Goal: Contribute content

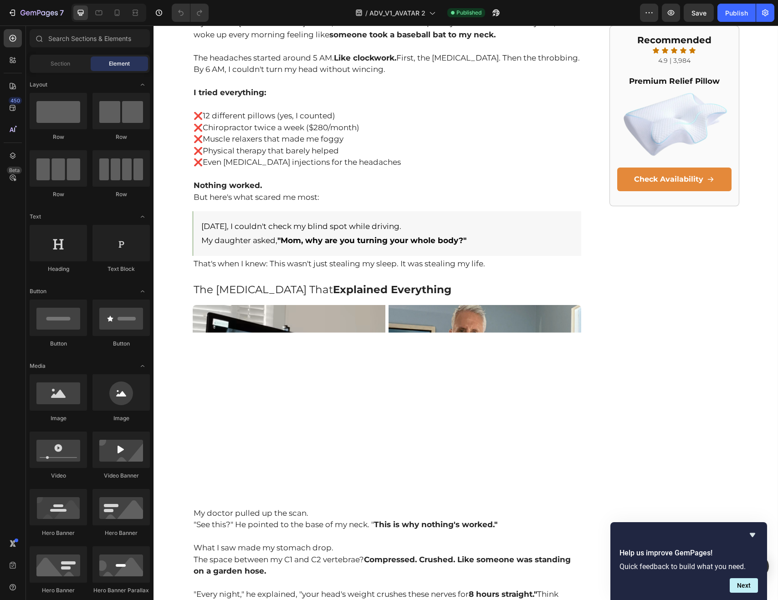
scroll to position [378, 0]
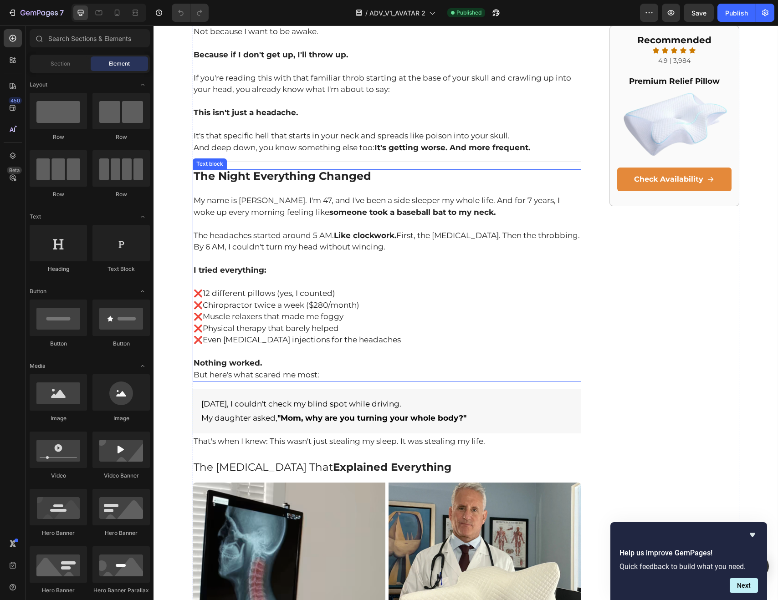
click at [301, 337] on p "❌ Even [MEDICAL_DATA] injections for the headaches" at bounding box center [387, 340] width 387 height 12
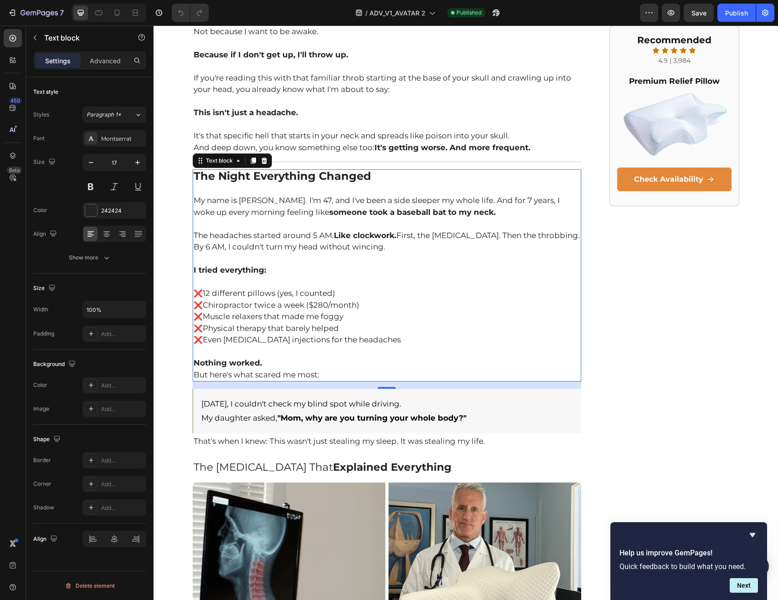
click at [301, 338] on p "❌ Even [MEDICAL_DATA] injections for the headaches" at bounding box center [387, 340] width 387 height 12
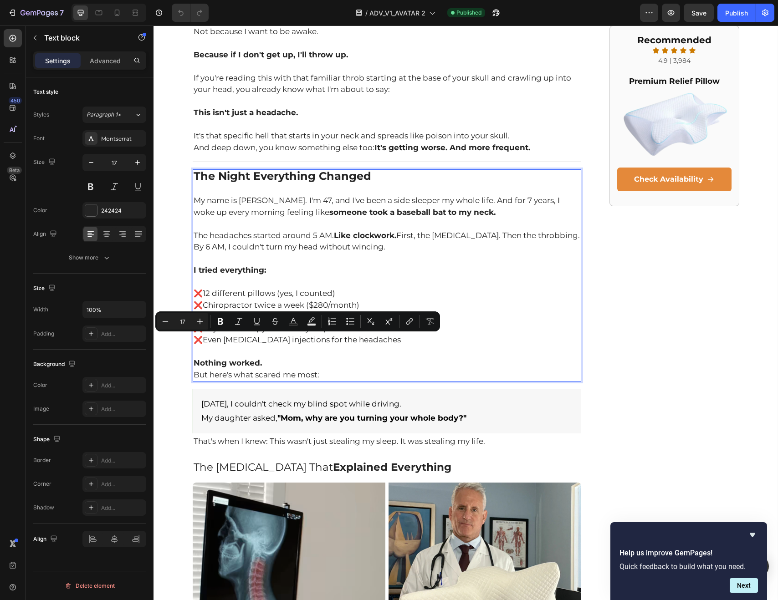
click at [356, 340] on p "❌ Even [MEDICAL_DATA] injections for the headaches" at bounding box center [387, 340] width 387 height 12
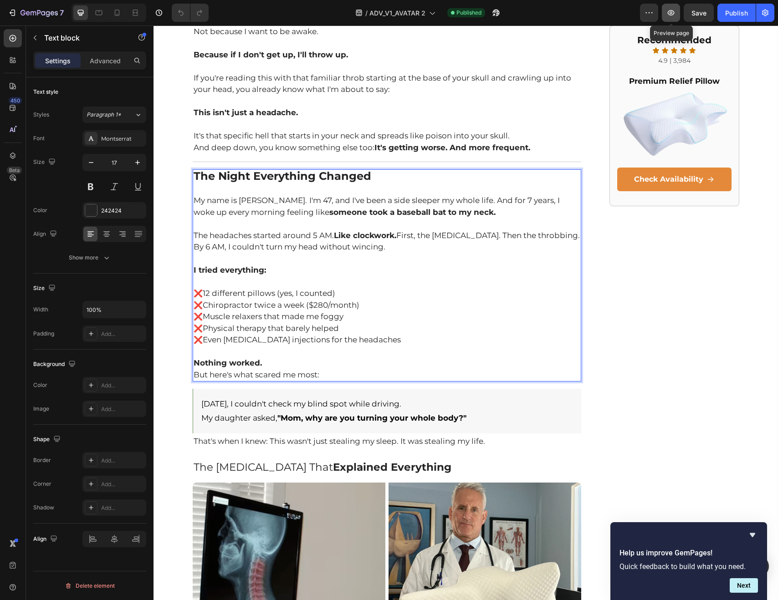
click at [672, 18] on button "button" at bounding box center [671, 13] width 18 height 18
click at [294, 338] on p "❌ Even [MEDICAL_DATA] injections for the headaches" at bounding box center [387, 340] width 387 height 12
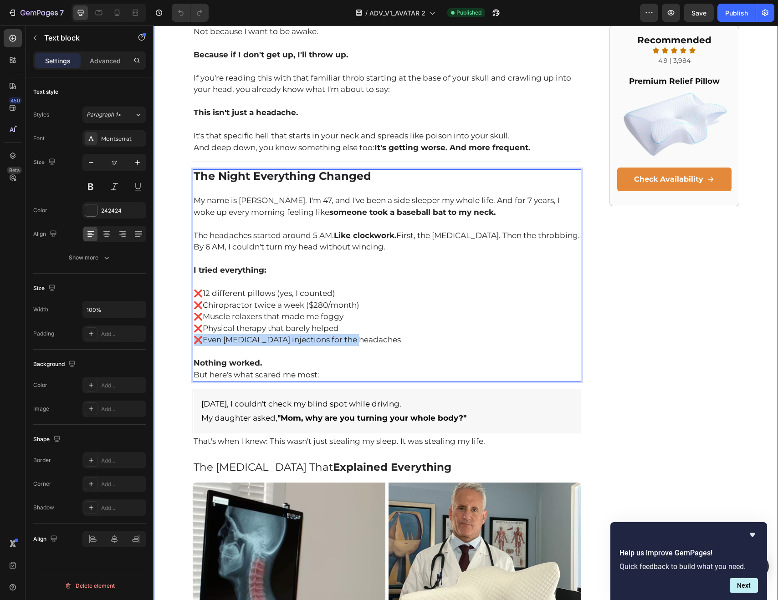
drag, startPoint x: 371, startPoint y: 341, endPoint x: 191, endPoint y: 336, distance: 179.5
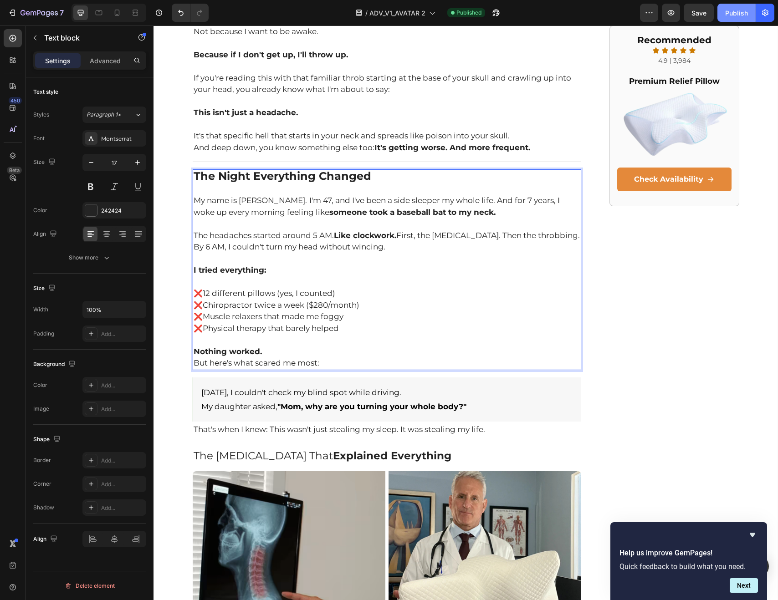
click at [744, 17] on div "Publish" at bounding box center [736, 13] width 23 height 10
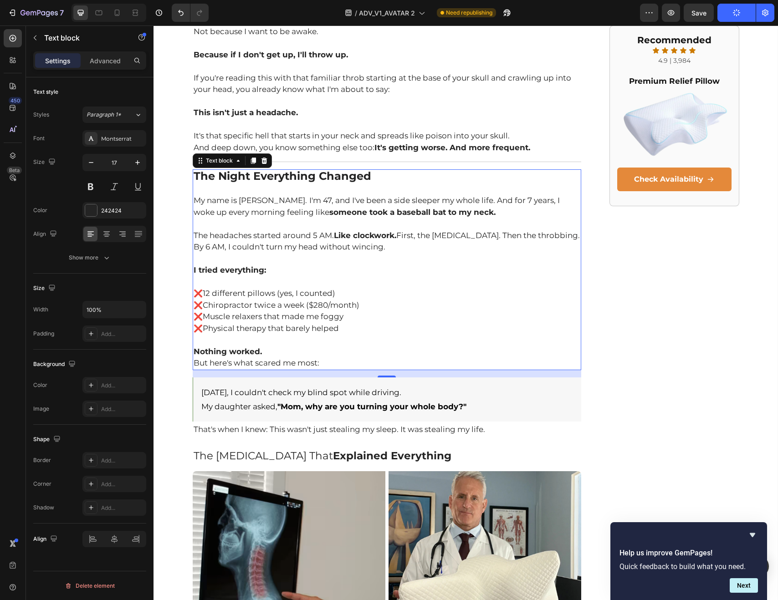
click at [576, 16] on div "/ ADV_V1_AVATAR 2 Need republishing" at bounding box center [428, 13] width 424 height 18
